Goal: Find specific page/section: Find specific page/section

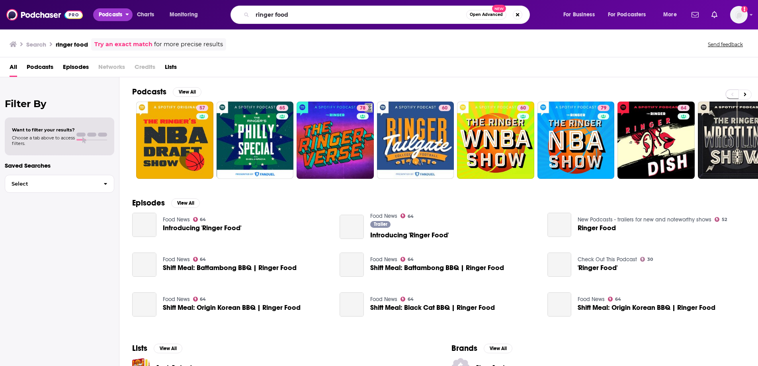
click at [122, 17] on span "Podcasts" at bounding box center [110, 14] width 23 height 11
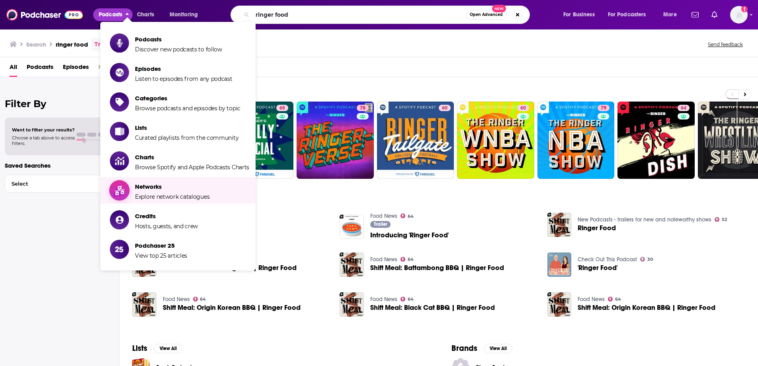
click at [127, 185] on span "Show item sub-menu" at bounding box center [119, 190] width 61 height 61
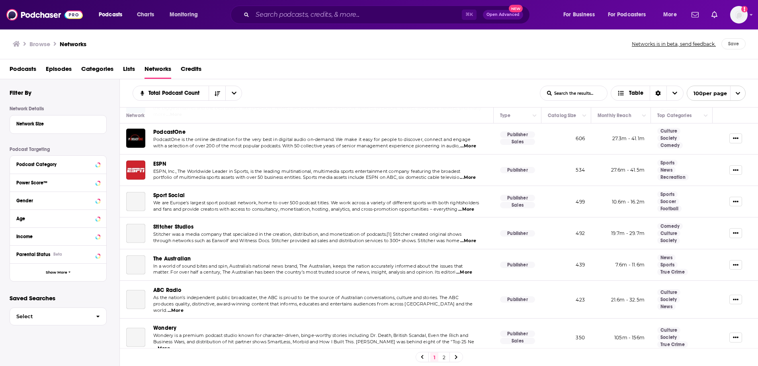
scroll to position [288, 0]
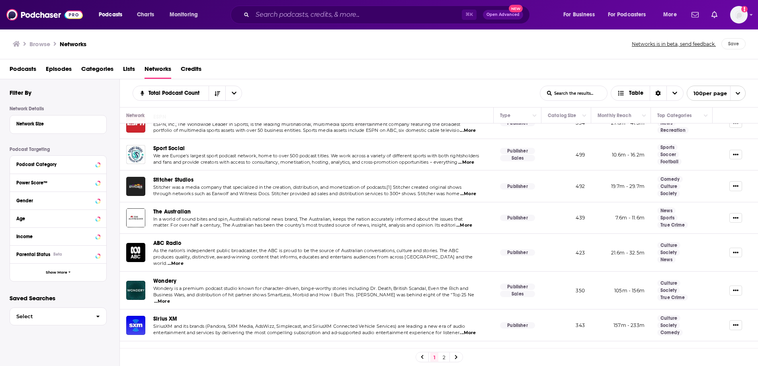
click at [164, 277] on span "Wondery" at bounding box center [164, 280] width 23 height 7
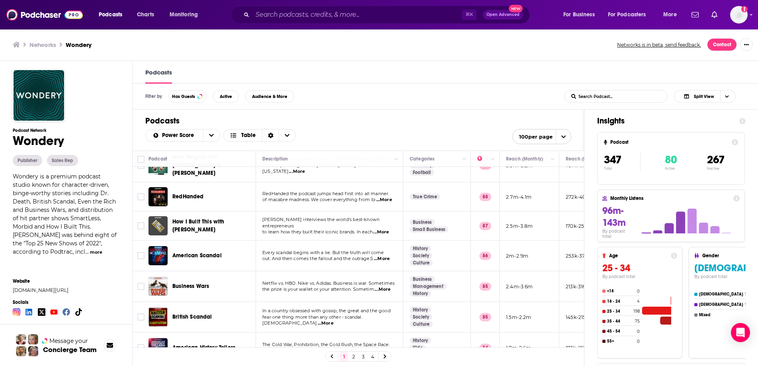
scroll to position [109, 0]
